Goal: Complete application form: Complete application form

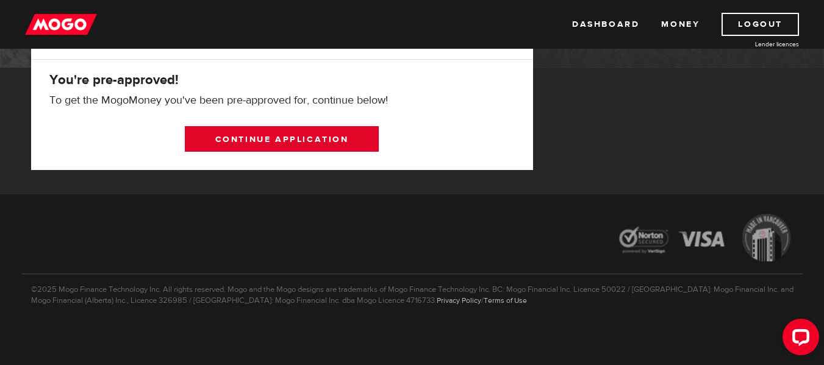
click at [287, 136] on link "Continue application" at bounding box center [282, 139] width 194 height 26
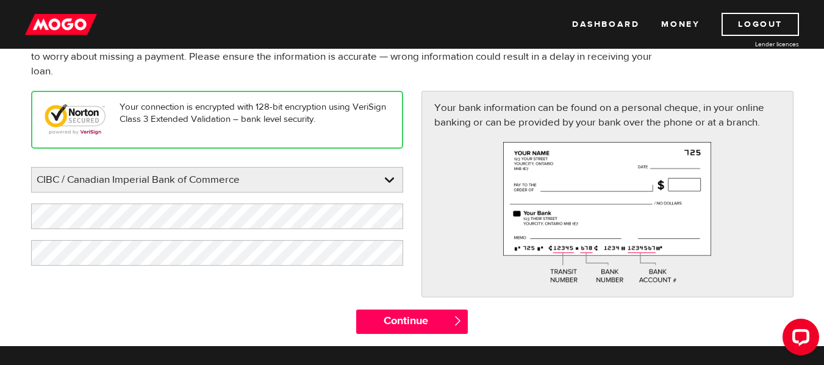
scroll to position [126, 0]
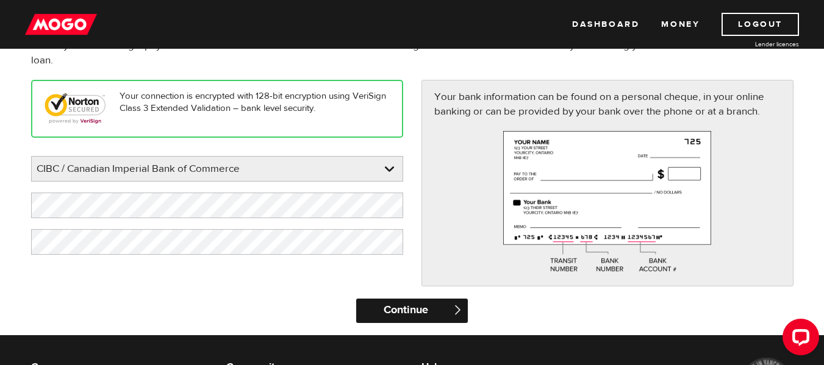
click at [396, 309] on input "Continue" at bounding box center [412, 311] width 112 height 24
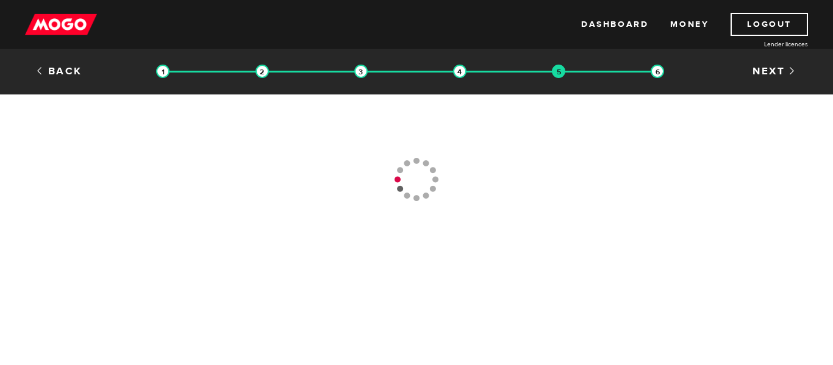
type input "[PHONE_NUMBER]"
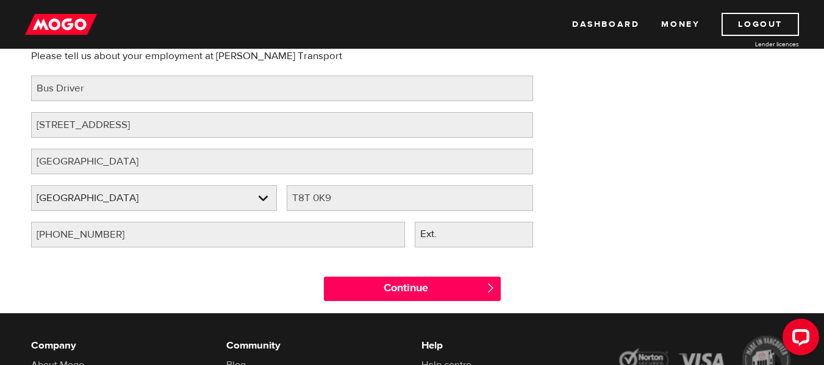
scroll to position [144, 0]
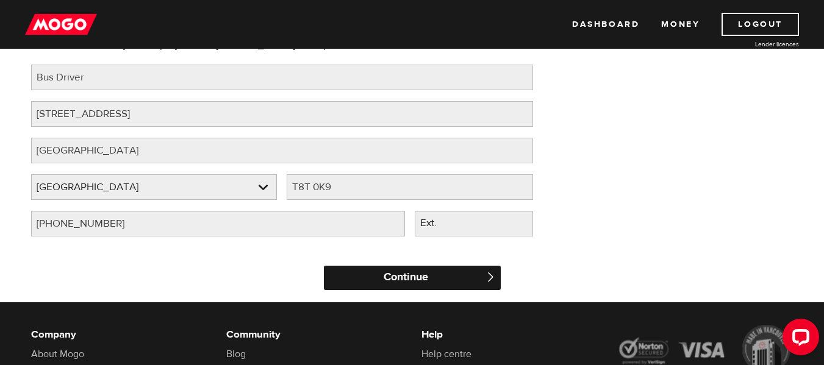
click at [335, 285] on input "Continue" at bounding box center [412, 278] width 177 height 24
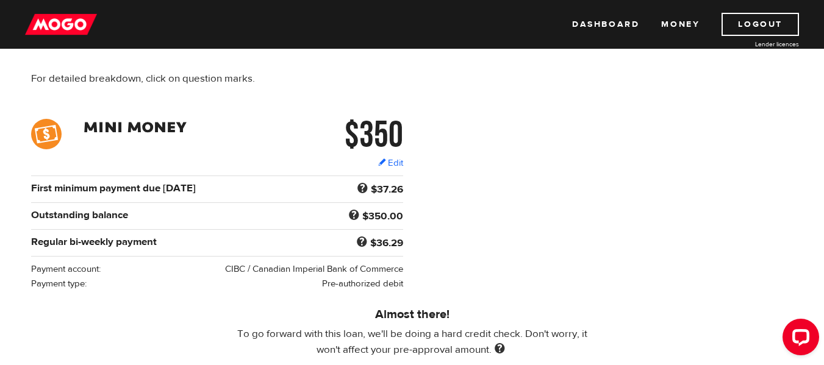
scroll to position [129, 0]
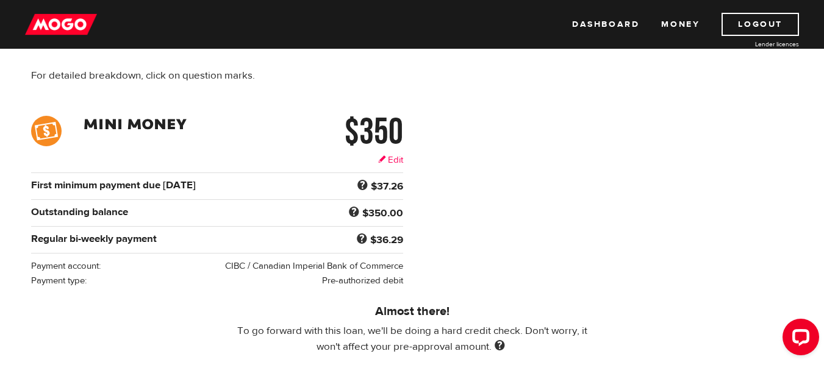
click at [387, 159] on link "Edit" at bounding box center [390, 160] width 25 height 13
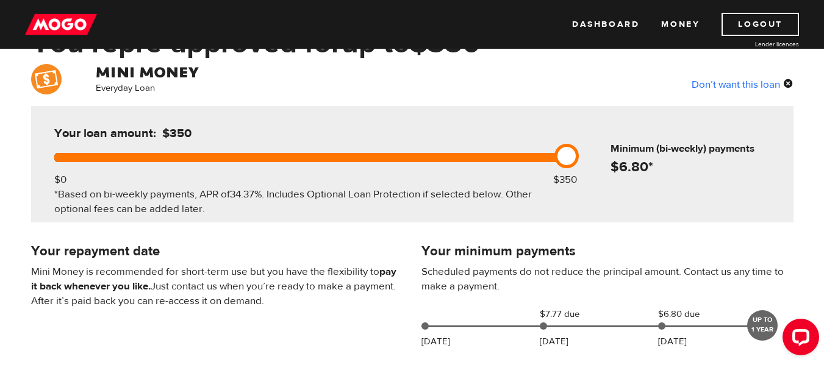
scroll to position [86, 0]
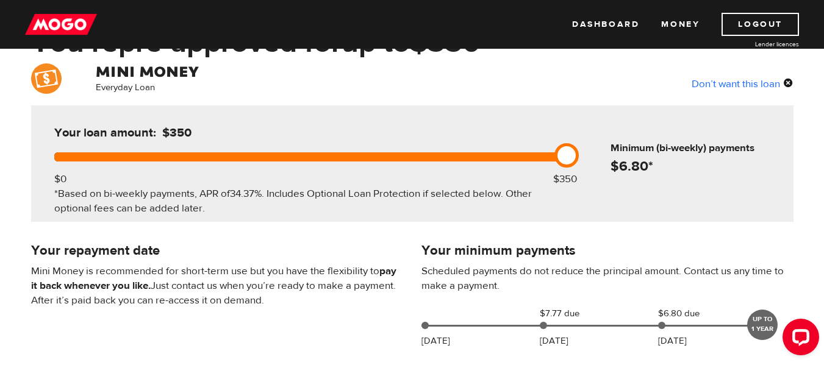
click at [787, 84] on div "Don’t want this loan" at bounding box center [743, 84] width 102 height 16
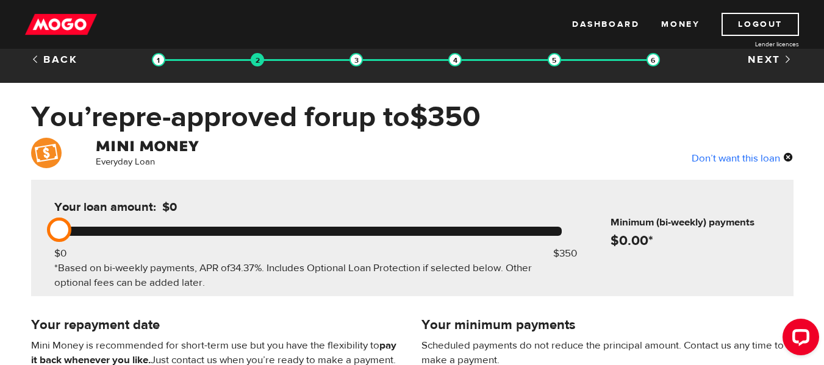
scroll to position [11, 0]
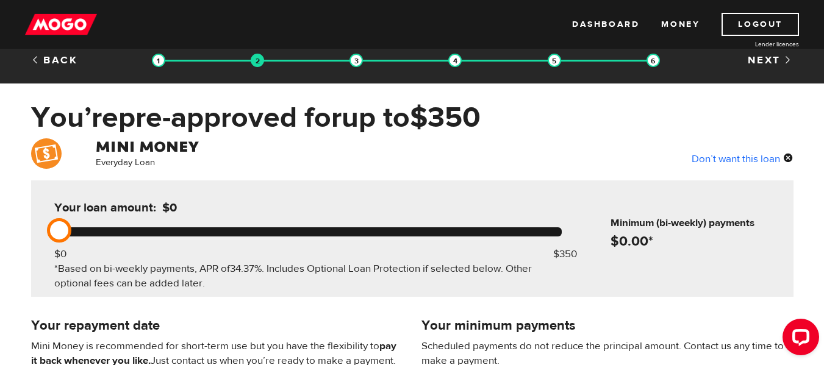
click at [786, 160] on div "Don’t want this loan" at bounding box center [743, 159] width 102 height 16
click at [747, 154] on div "Don’t want this loan" at bounding box center [743, 159] width 102 height 16
click at [789, 154] on div "Don’t want this loan" at bounding box center [743, 159] width 102 height 16
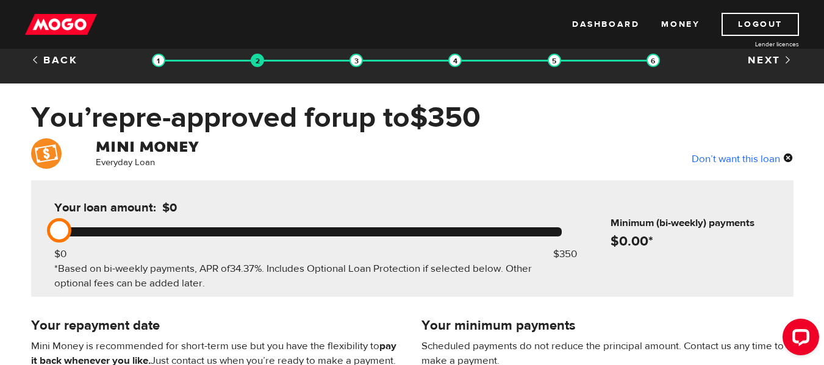
click at [789, 154] on div "Don’t want this loan" at bounding box center [743, 159] width 102 height 16
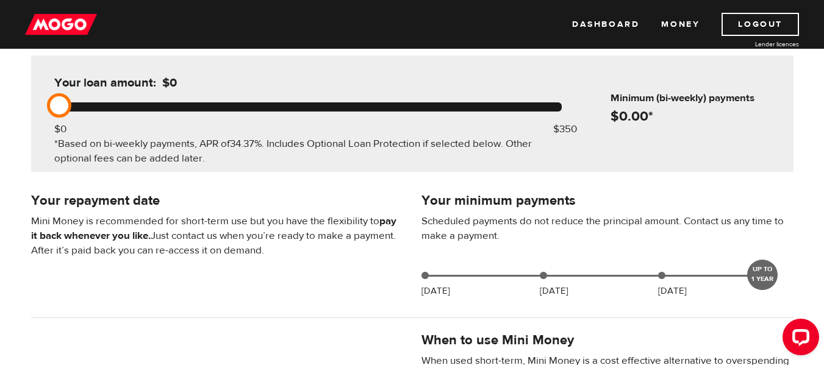
scroll to position [135, 0]
click at [561, 106] on div at bounding box center [308, 107] width 508 height 9
click at [555, 105] on div at bounding box center [308, 107] width 508 height 9
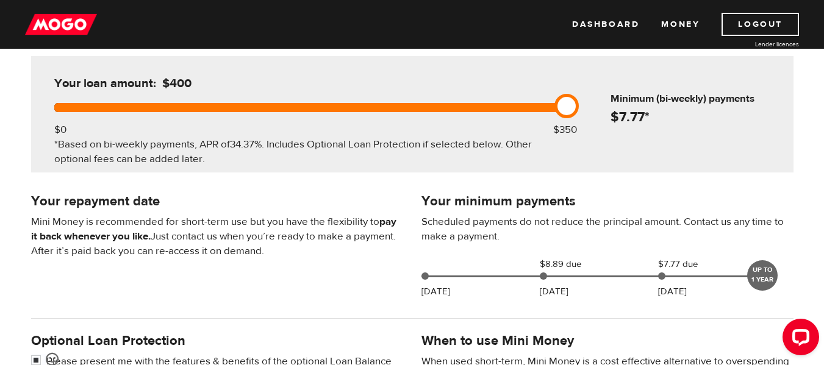
drag, startPoint x: 62, startPoint y: 107, endPoint x: 538, endPoint y: 112, distance: 475.8
click at [538, 112] on div "Your loan amount: $400 $0 $350 *Based on bi-weekly payments, APR of 34.37% . In…" at bounding box center [308, 114] width 544 height 117
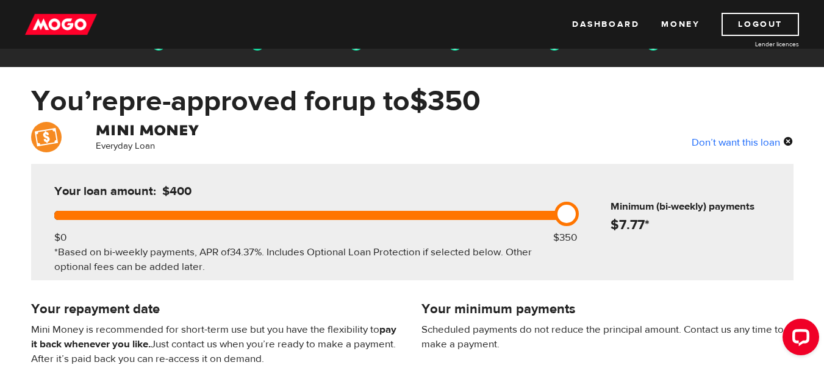
scroll to position [30, 0]
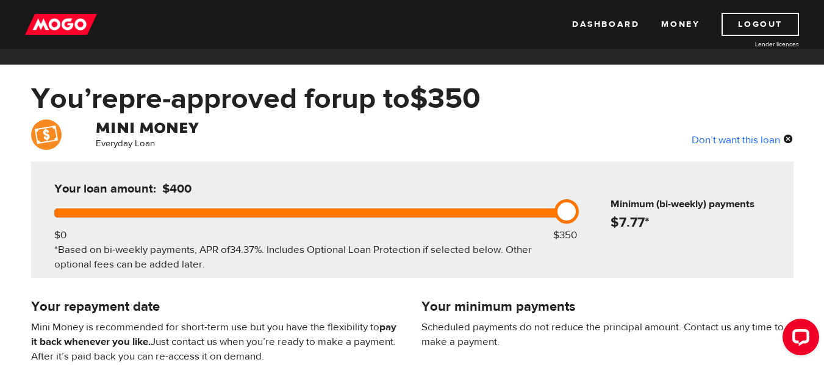
click at [753, 141] on div "Don’t want this loan" at bounding box center [743, 140] width 102 height 16
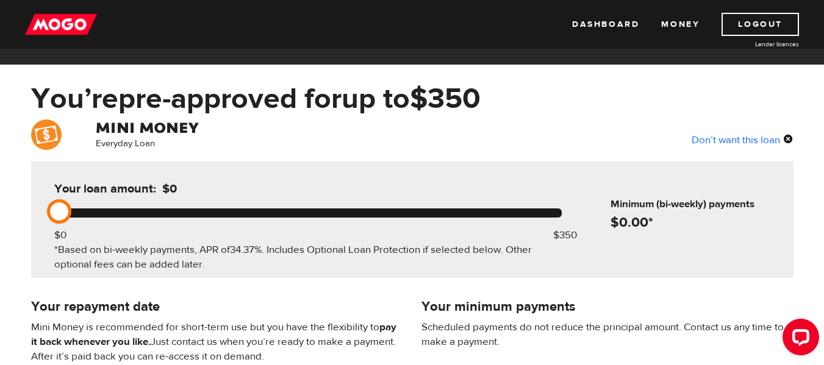
click at [539, 209] on div at bounding box center [308, 213] width 508 height 9
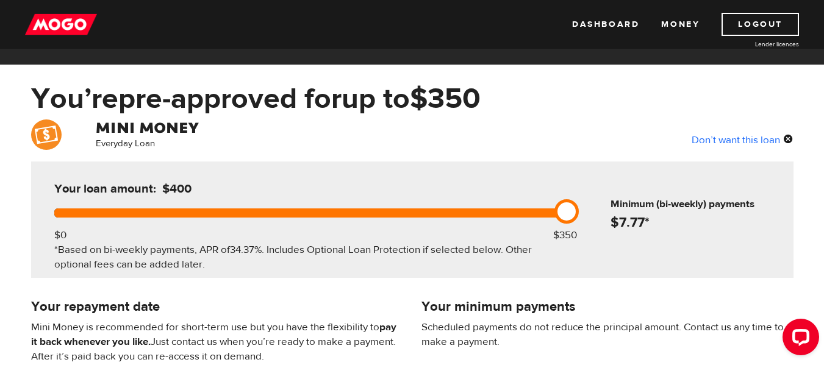
drag, startPoint x: 53, startPoint y: 212, endPoint x: 580, endPoint y: 221, distance: 527.1
click at [580, 221] on div "Your loan amount: $400 $0 $350 *Based on bi-weekly payments, APR of 34.37% . In…" at bounding box center [412, 220] width 763 height 117
click at [583, 260] on div "Your loan amount: $400 $0 $350 *Based on bi-weekly payments, APR of 34.37% . In…" at bounding box center [412, 220] width 763 height 117
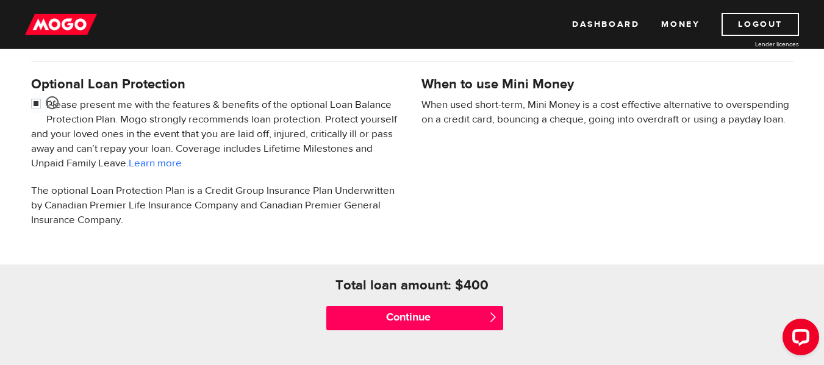
scroll to position [387, 0]
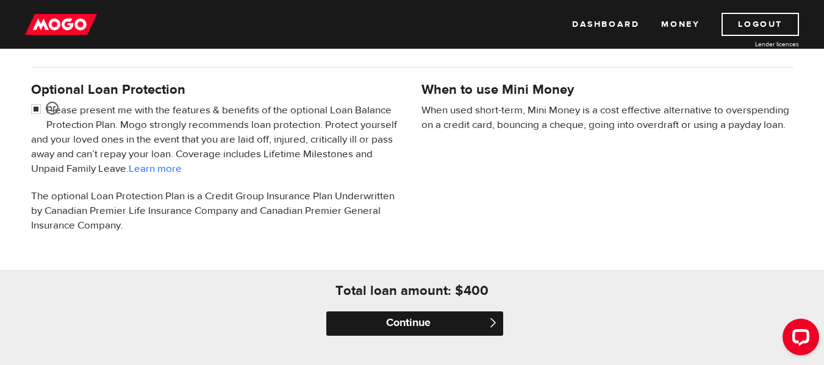
click at [423, 323] on input "Continue" at bounding box center [414, 324] width 177 height 24
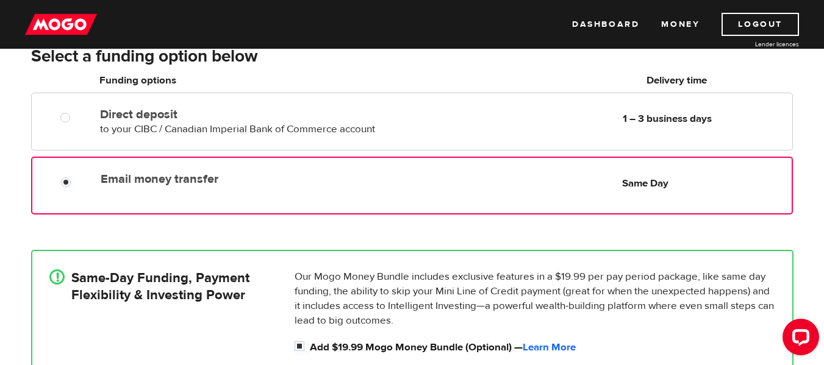
scroll to position [216, 0]
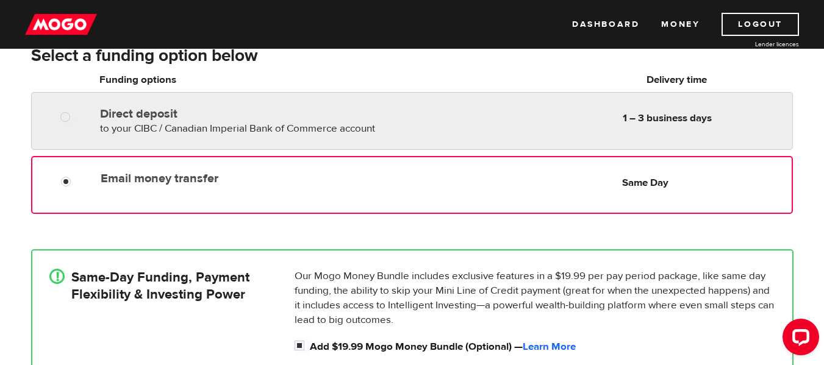
radio input "true"
click at [488, 104] on div "Direct deposit to your CIBC / Canadian Imperial Bank of Commerce account Delive…" at bounding box center [443, 119] width 697 height 34
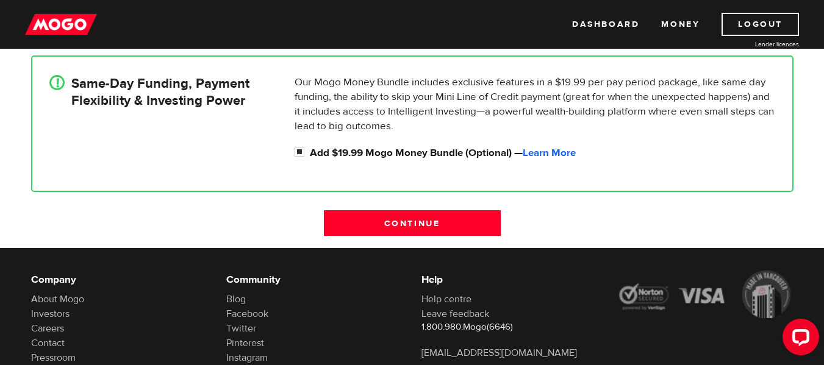
scroll to position [364, 0]
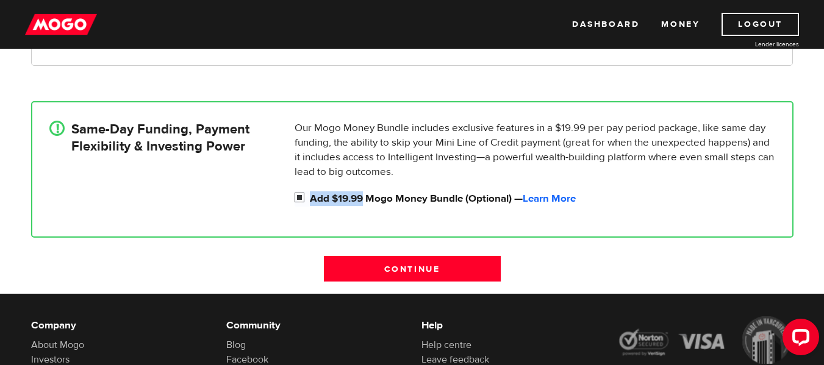
drag, startPoint x: 364, startPoint y: 190, endPoint x: 303, endPoint y: 199, distance: 62.4
click at [303, 199] on div "Our Mogo Money Bundle includes exclusive features in a $19.99 per pay period pa…" at bounding box center [535, 164] width 490 height 86
click at [303, 199] on input "Add $19.99 Mogo Money Bundle (Optional) — Learn More" at bounding box center [302, 199] width 15 height 15
checkbox input "false"
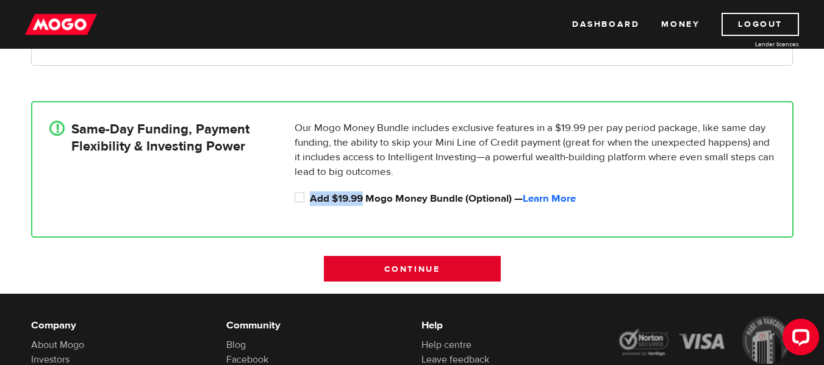
click at [389, 275] on input "Continue" at bounding box center [412, 269] width 177 height 26
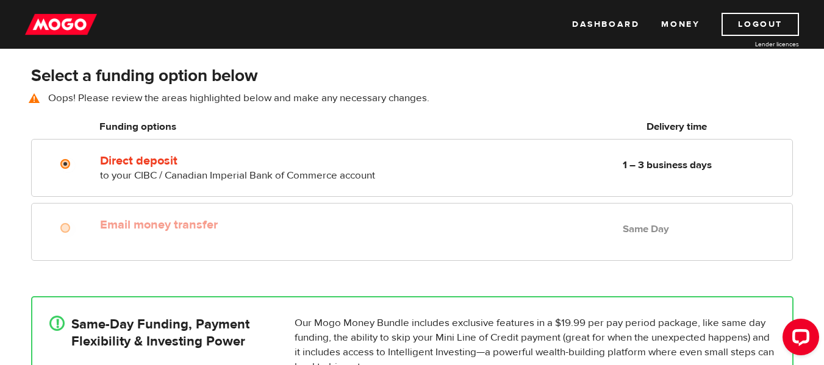
scroll to position [170, 0]
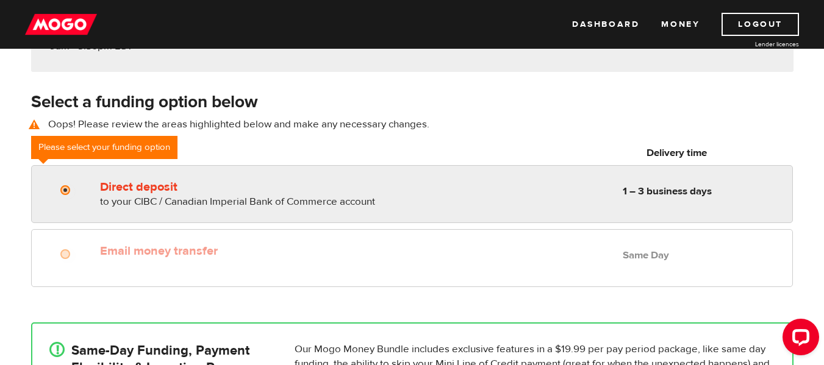
radio input "true"
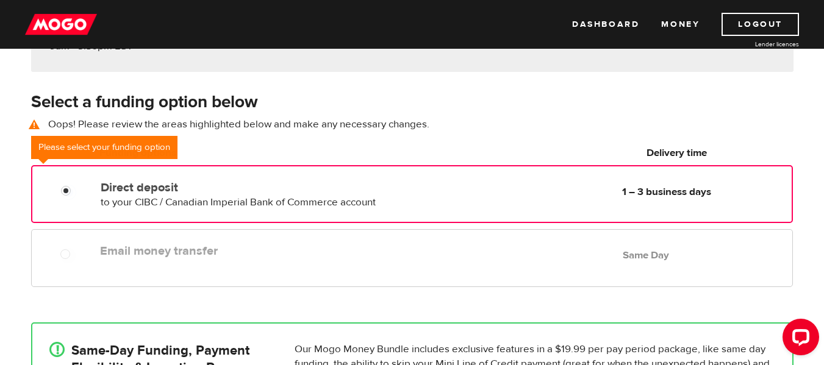
click at [285, 185] on label "Direct deposit" at bounding box center [241, 188] width 280 height 15
click at [76, 185] on input "Direct deposit" at bounding box center [68, 192] width 15 height 15
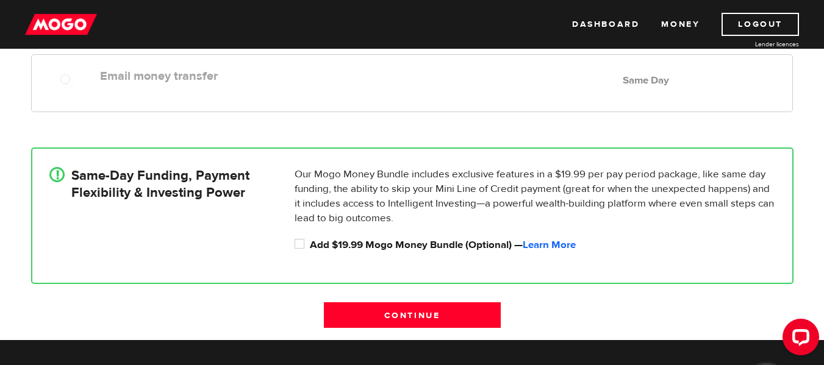
scroll to position [345, 0]
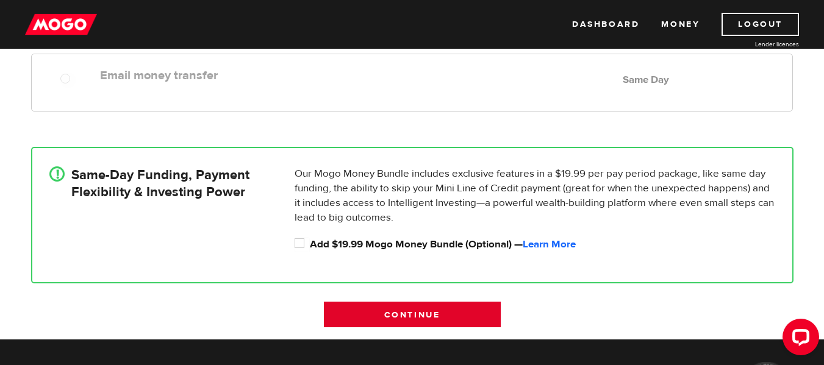
click at [378, 320] on input "Continue" at bounding box center [412, 315] width 177 height 26
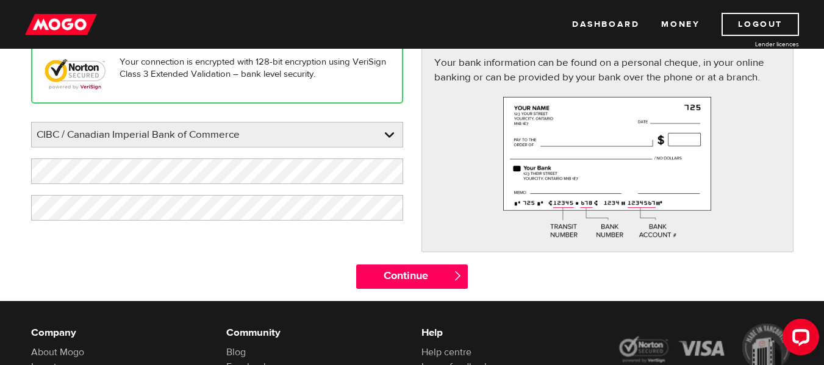
scroll to position [160, 0]
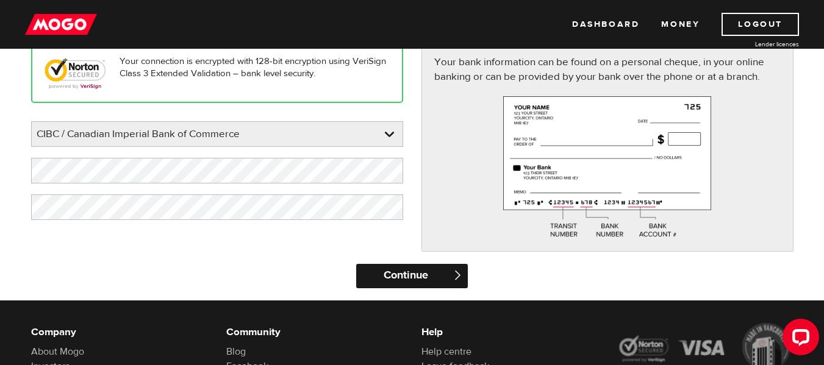
click at [400, 285] on input "Continue" at bounding box center [412, 276] width 112 height 24
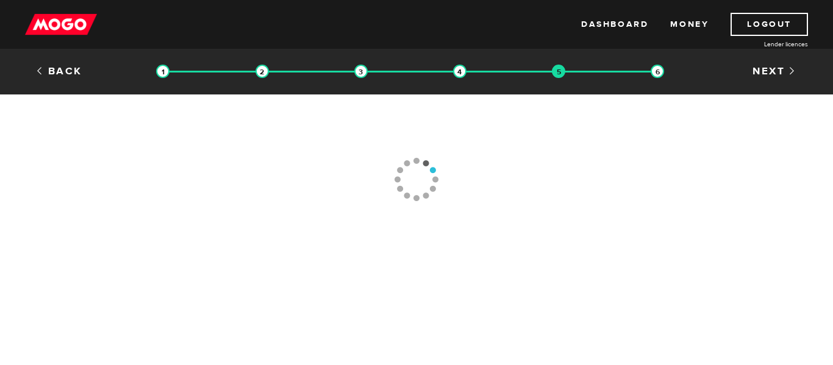
type input "[PHONE_NUMBER]"
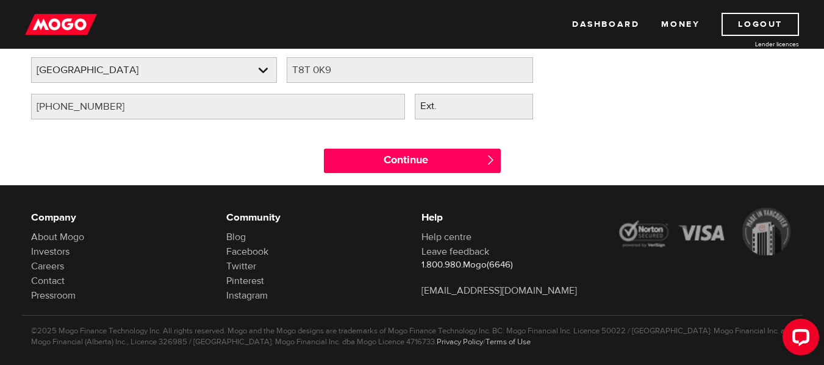
scroll to position [264, 0]
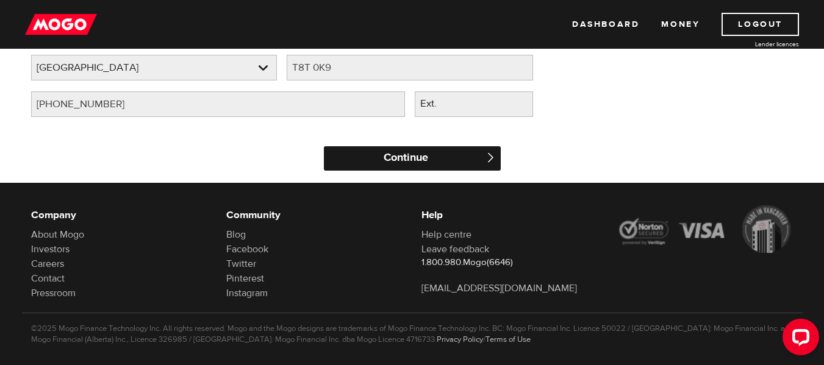
click at [432, 158] on input "Continue" at bounding box center [412, 158] width 177 height 24
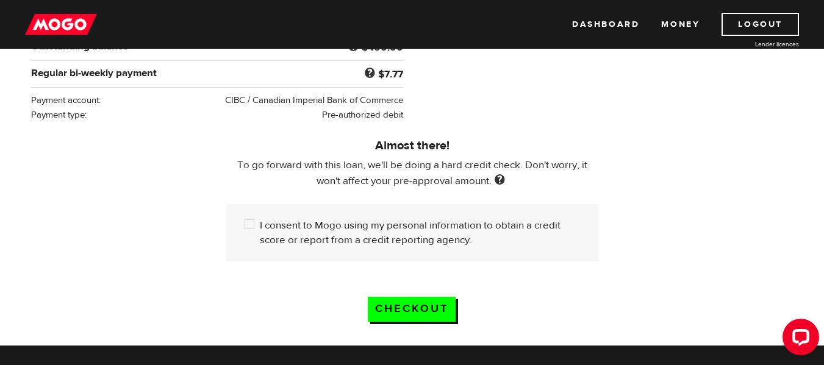
scroll to position [322, 0]
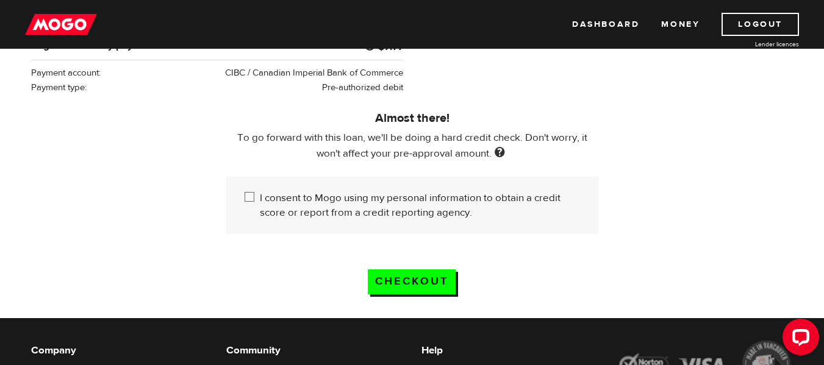
click at [246, 196] on input "I consent to Mogo using my personal information to obtain a credit score or rep…" at bounding box center [252, 198] width 15 height 15
checkbox input "true"
click at [412, 275] on input "Checkout" at bounding box center [412, 282] width 88 height 25
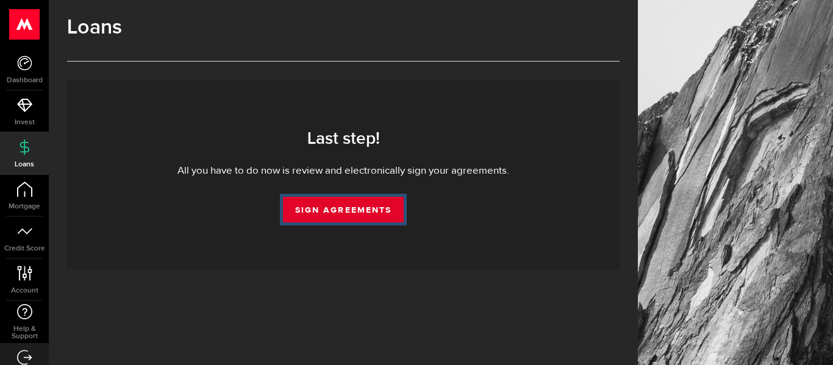
click at [356, 203] on link "Sign Agreements" at bounding box center [343, 210] width 121 height 26
click at [345, 212] on link "Sign Agreements" at bounding box center [343, 210] width 121 height 26
